Goal: Navigation & Orientation: Find specific page/section

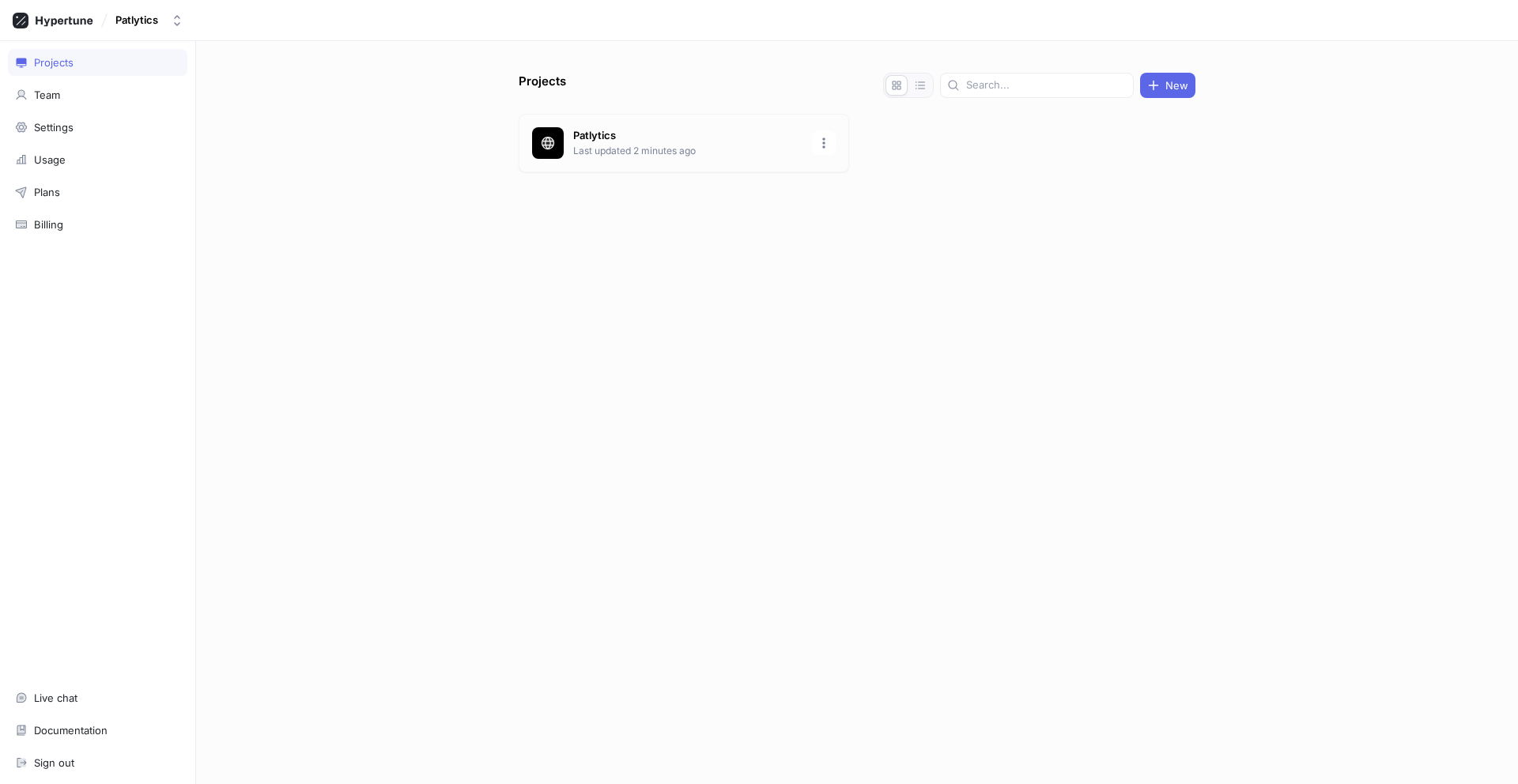
click at [716, 151] on p "Last updated 2 minutes ago" at bounding box center [687, 151] width 229 height 14
click at [83, 125] on div "Settings" at bounding box center [97, 127] width 165 height 13
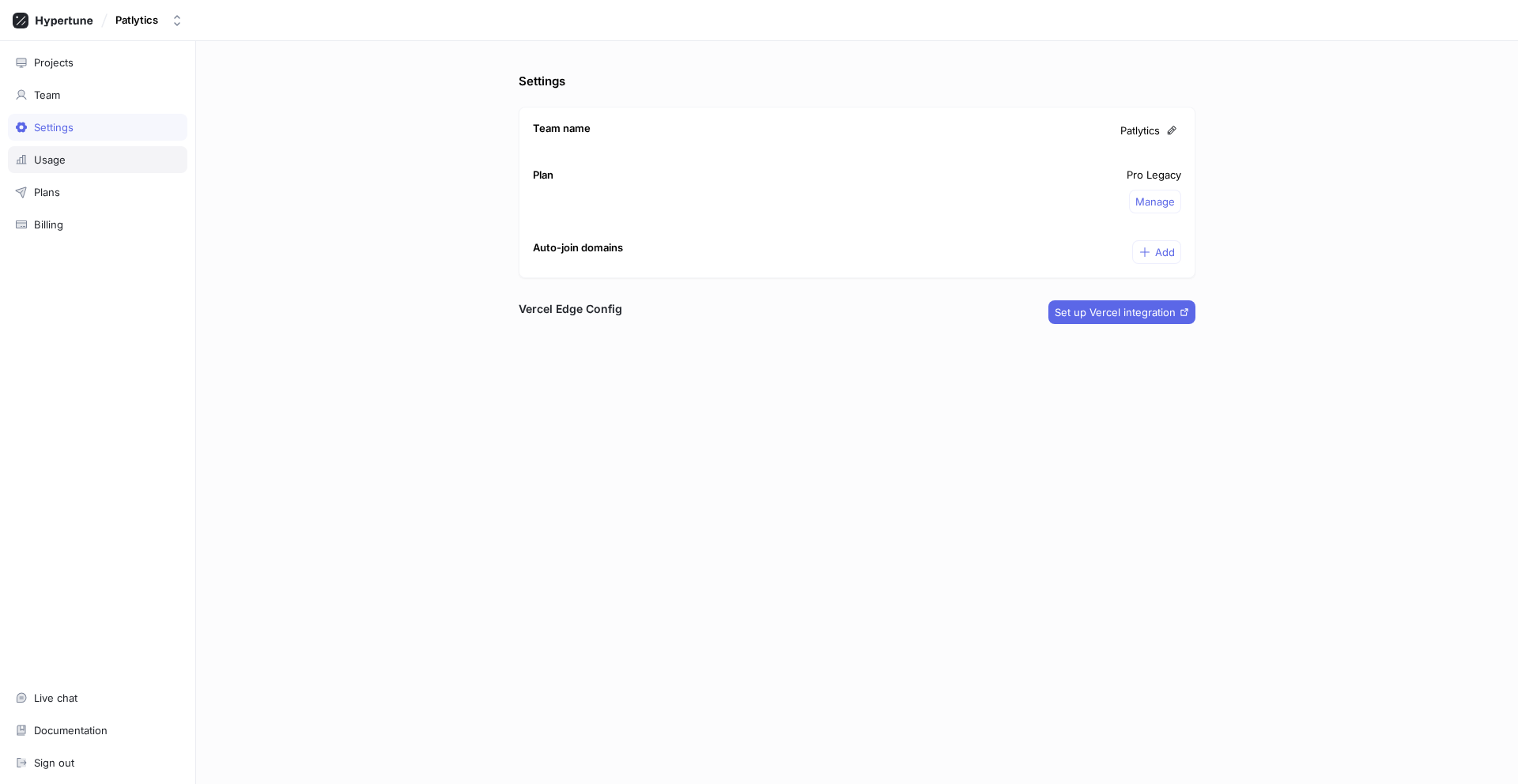
click at [75, 153] on div "Usage" at bounding box center [97, 159] width 165 height 13
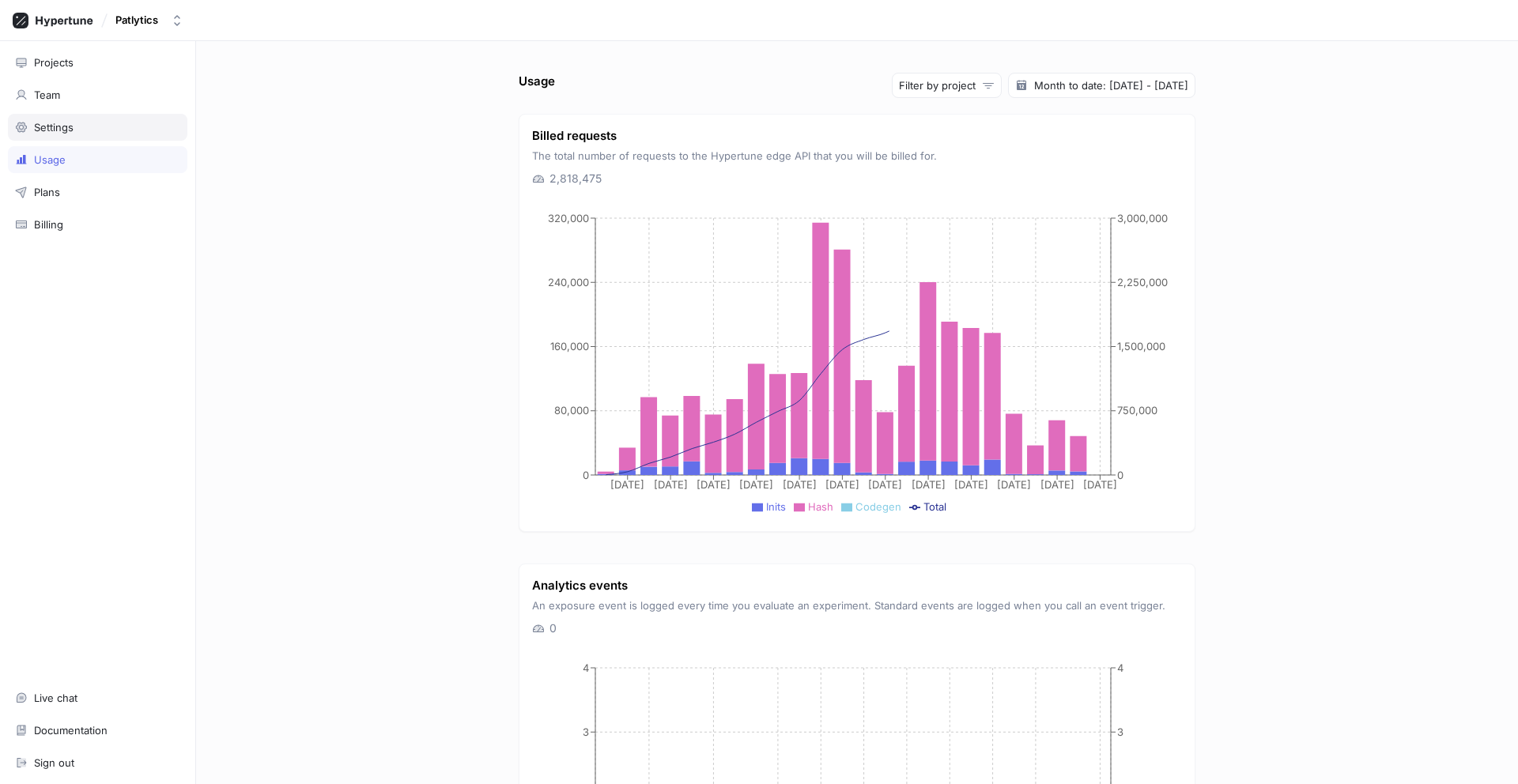
click at [80, 132] on div "Settings" at bounding box center [97, 127] width 165 height 13
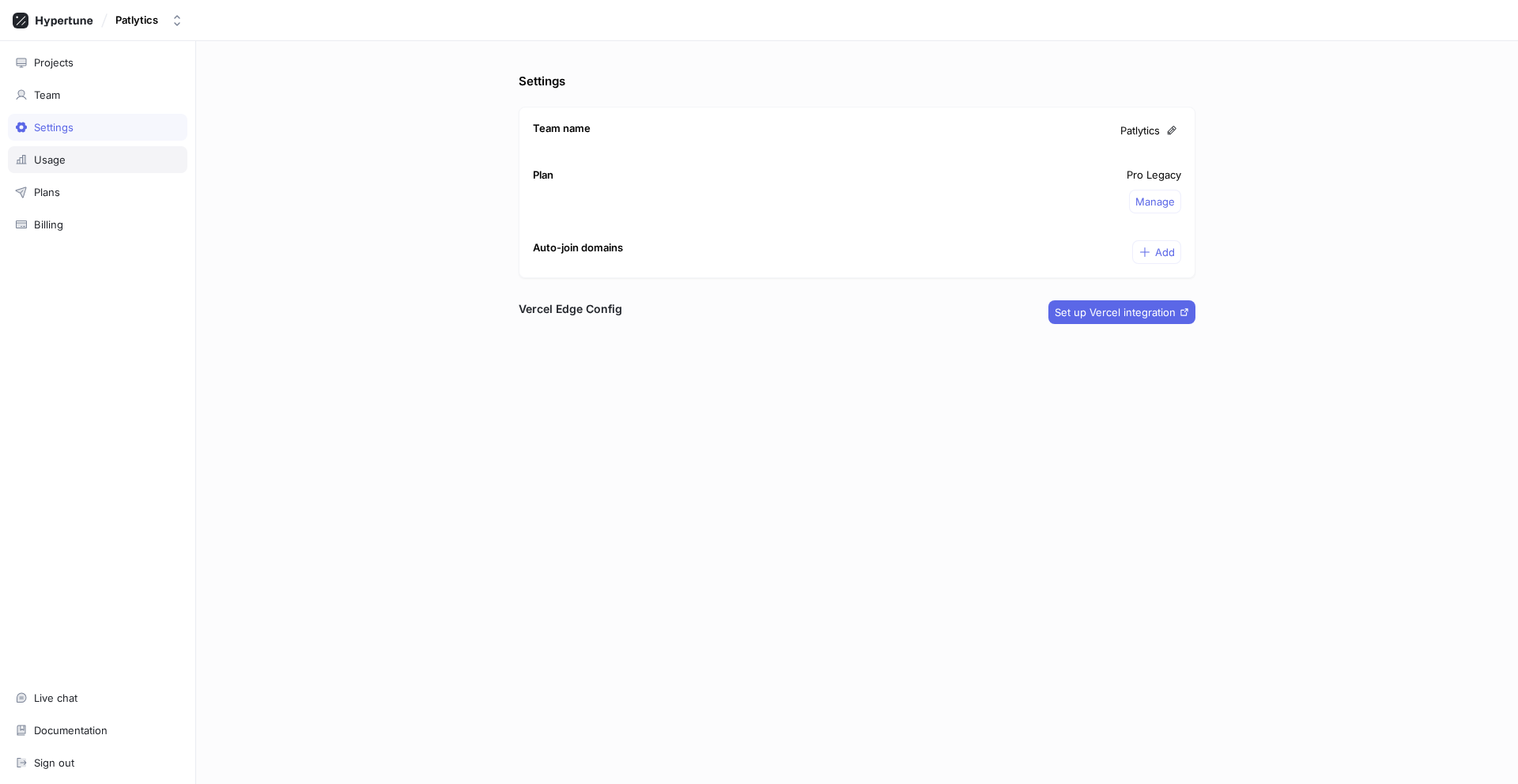
click at [78, 160] on div "Usage" at bounding box center [97, 159] width 165 height 13
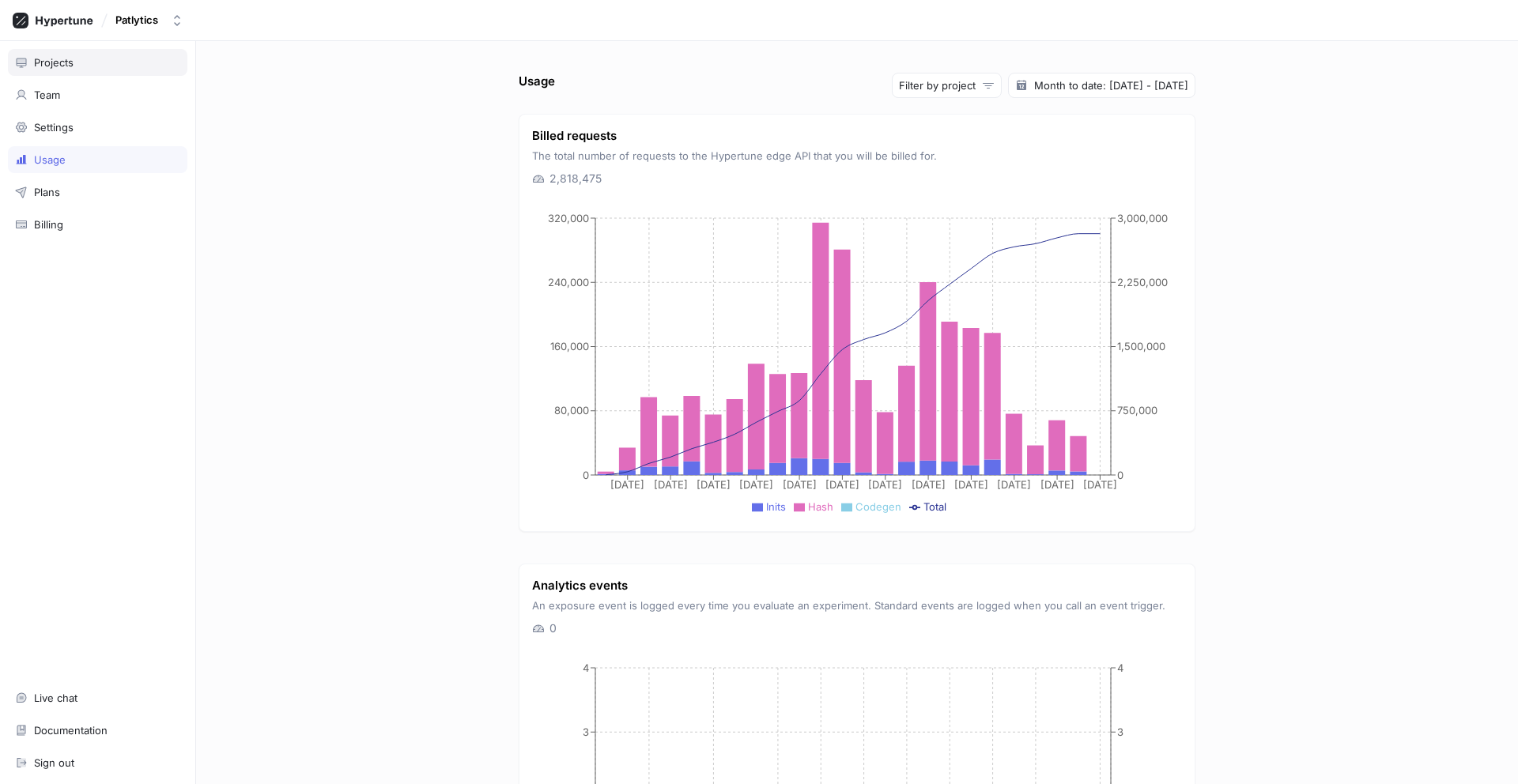
click at [99, 60] on div "Projects" at bounding box center [97, 62] width 165 height 13
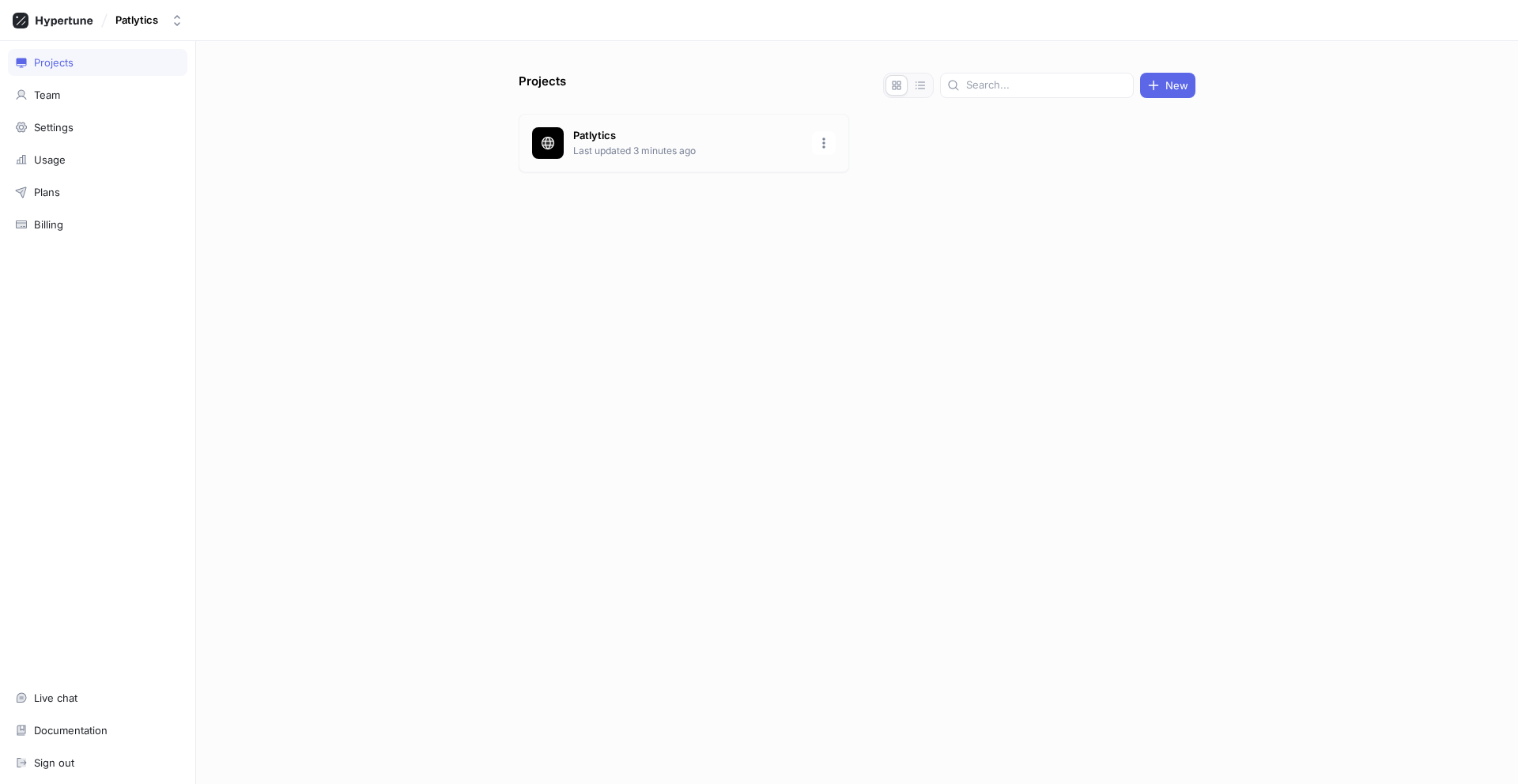
click at [606, 142] on p "Patlytics" at bounding box center [687, 136] width 229 height 16
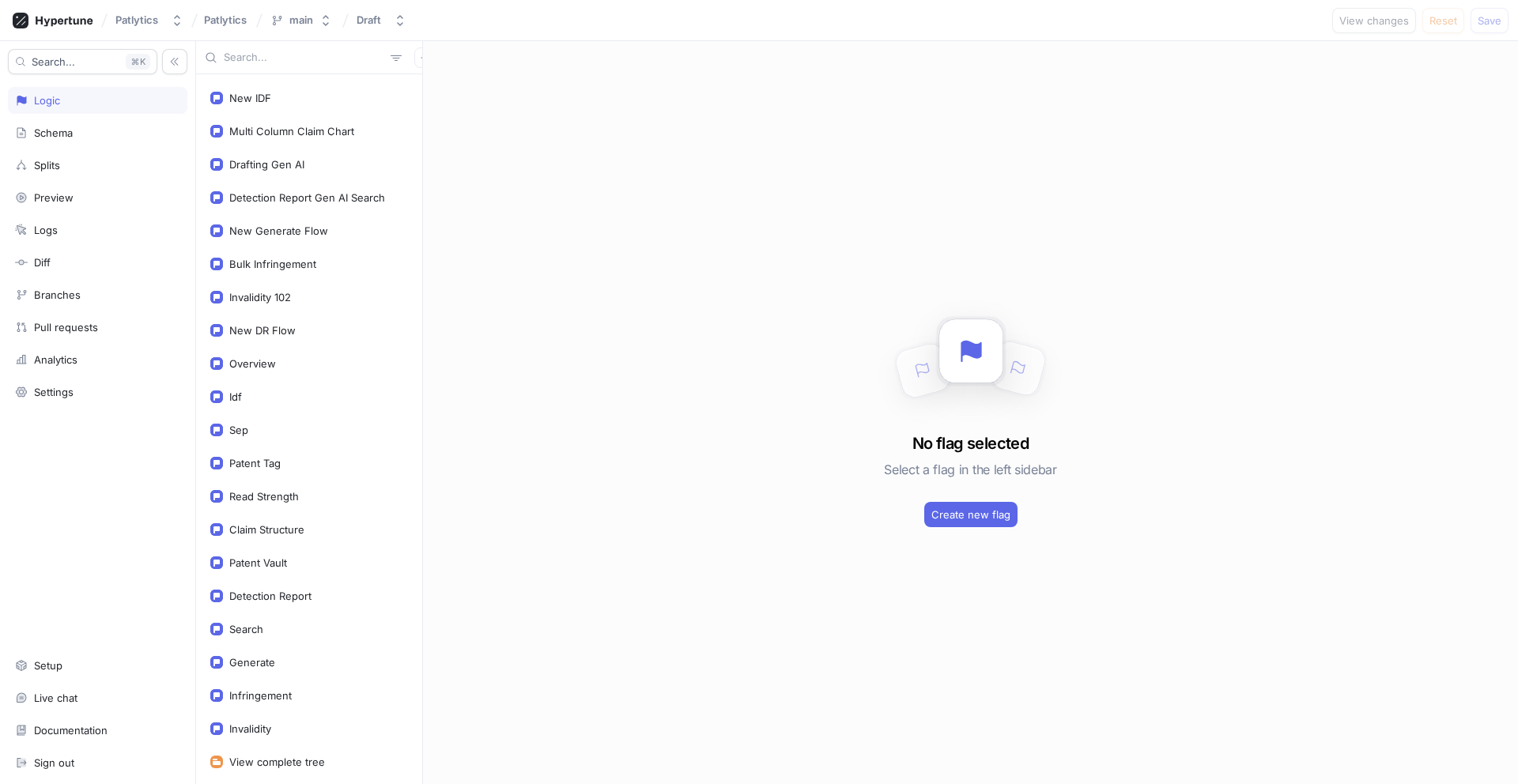
scroll to position [2232, 0]
